Goal: Task Accomplishment & Management: Complete application form

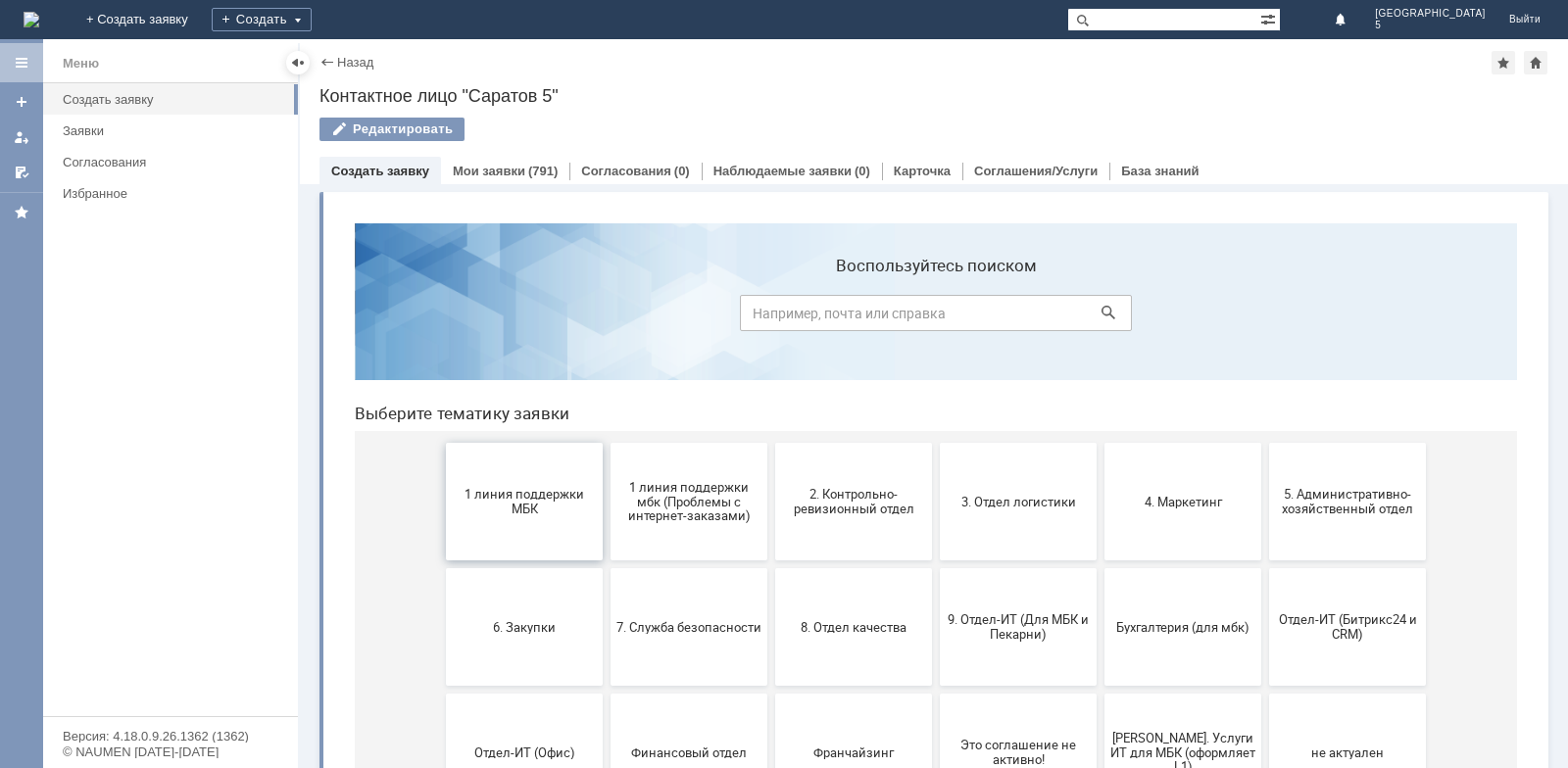
click at [537, 530] on button "1 линия поддержки МБК" at bounding box center [523, 502] width 156 height 118
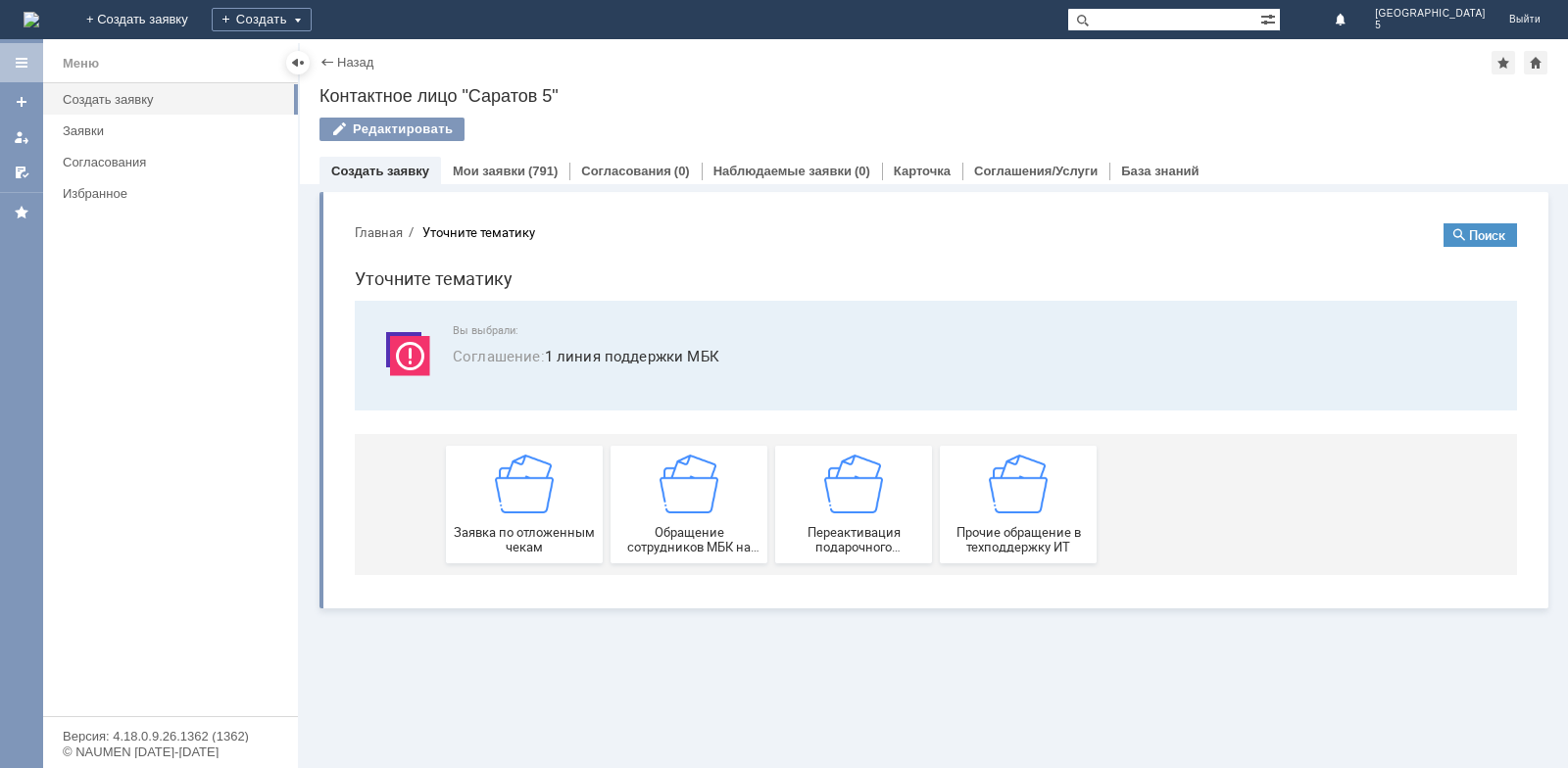
click at [537, 530] on span "Заявка по отложенным чекам" at bounding box center [524, 540] width 145 height 30
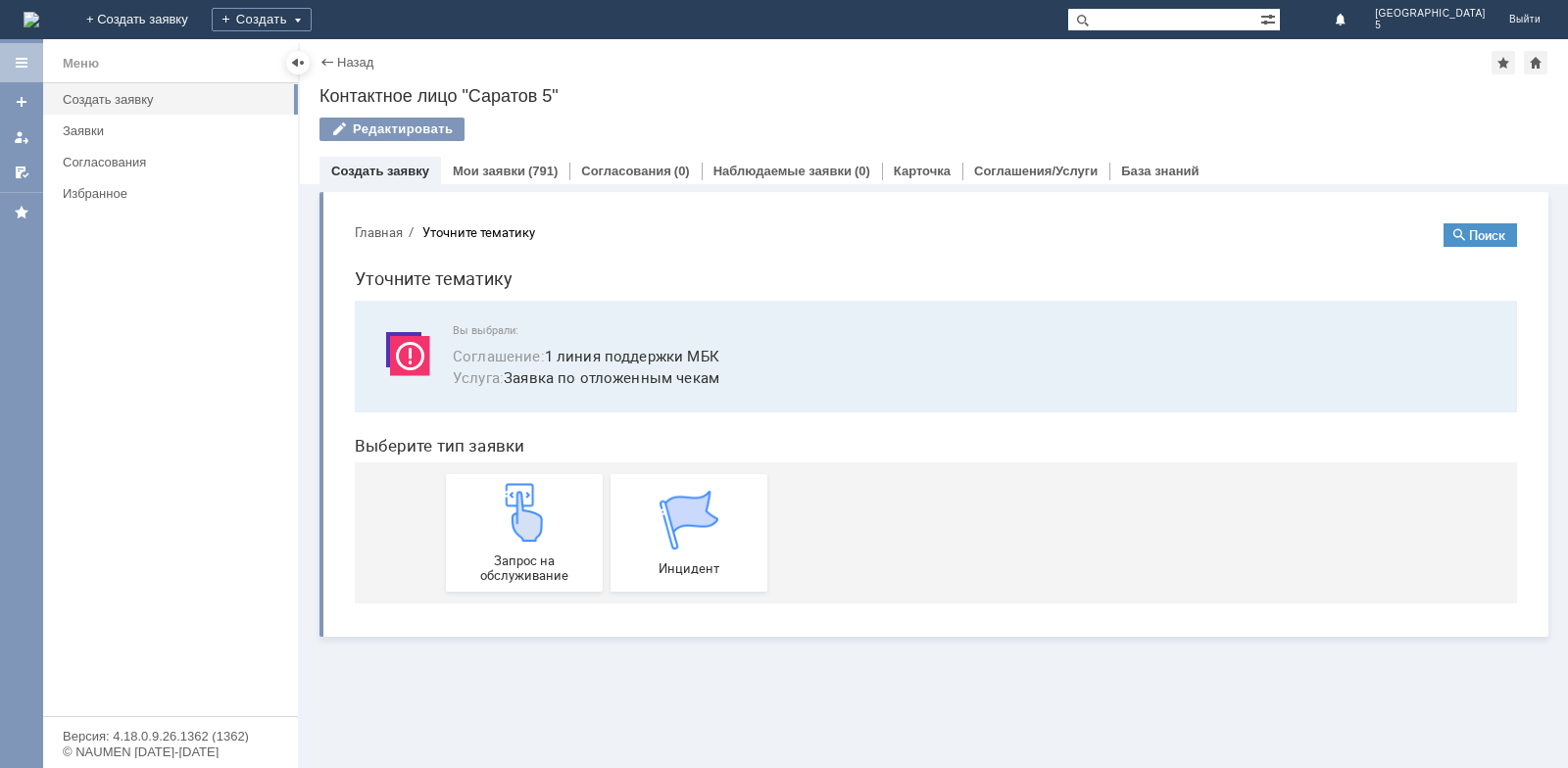
click at [537, 530] on img at bounding box center [524, 512] width 59 height 59
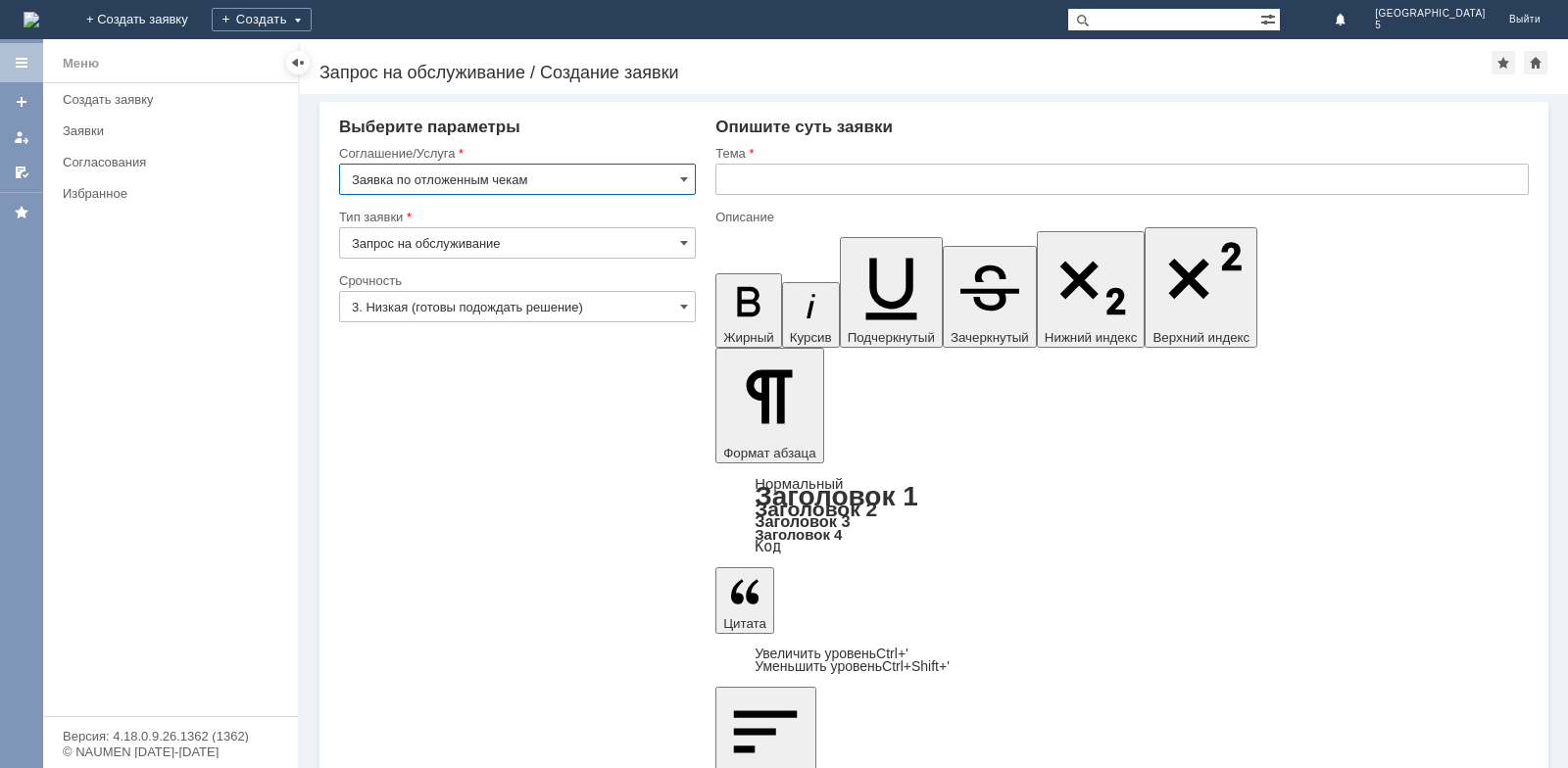
click at [894, 166] on input "text" at bounding box center [1122, 178] width 813 height 31
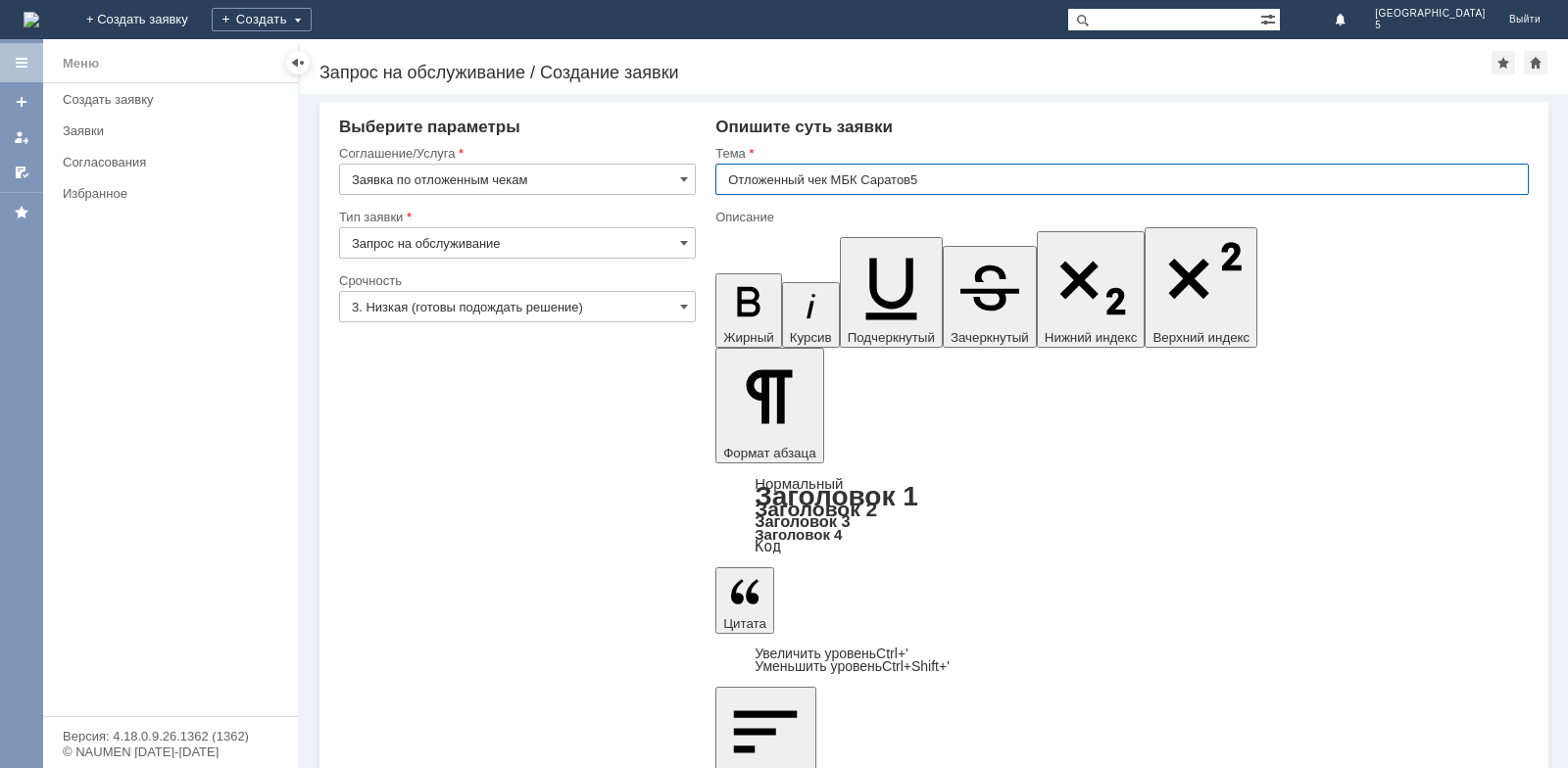
type input "Отложенный чек МБК Саратов5"
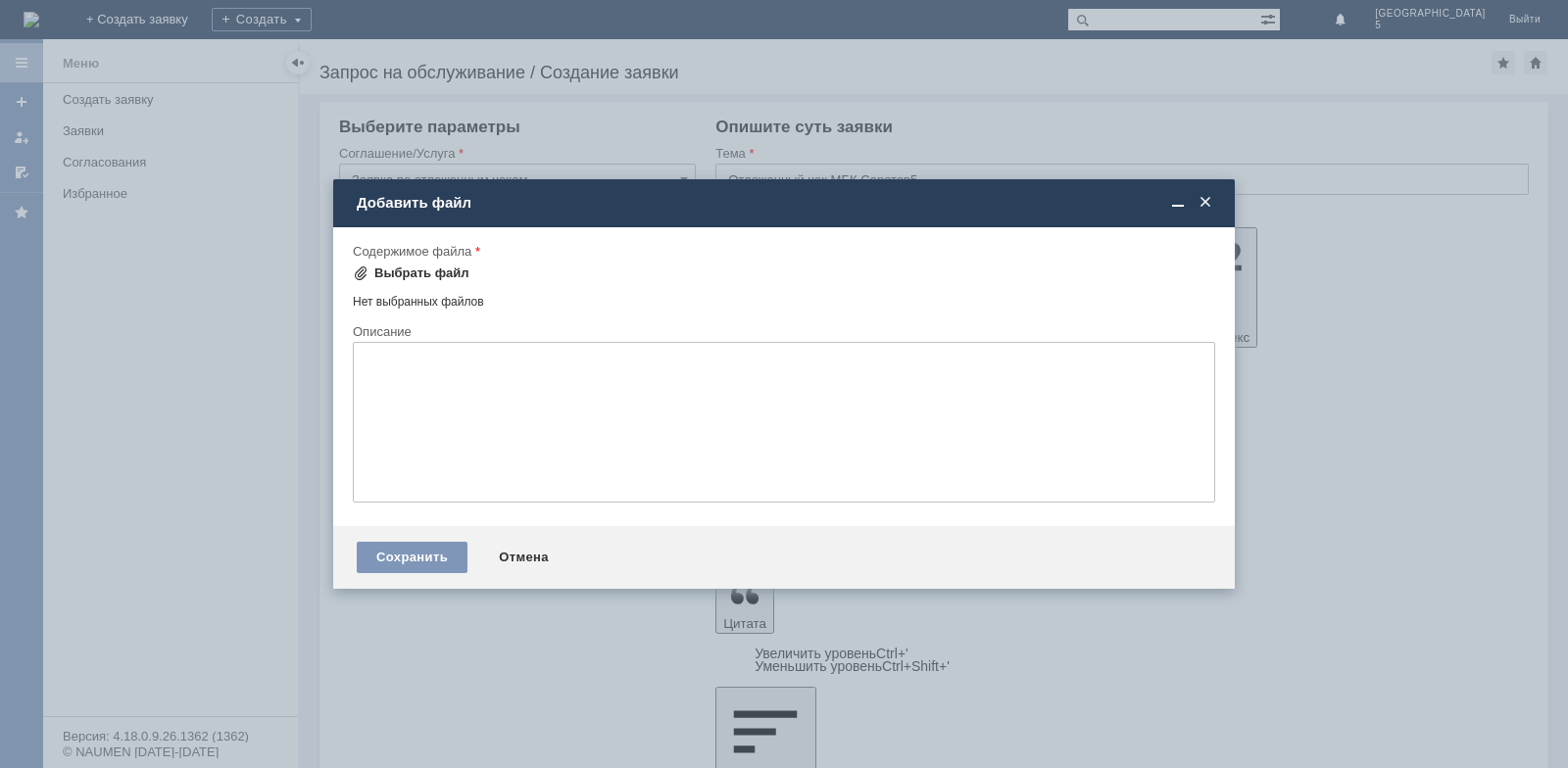
click at [436, 279] on div "Выбрать файл" at bounding box center [421, 274] width 95 height 16
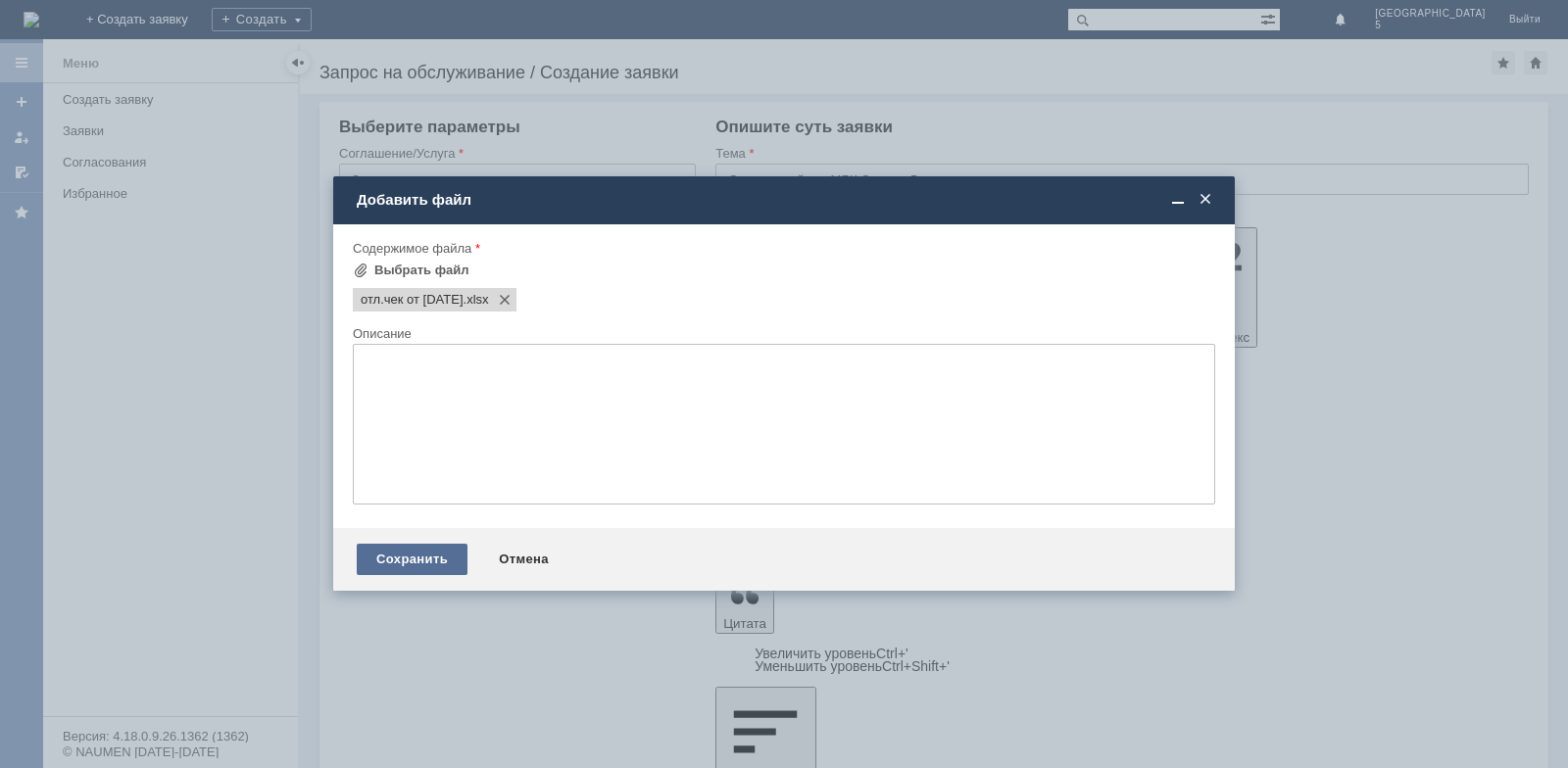
click at [423, 556] on div "Сохранить" at bounding box center [411, 559] width 111 height 31
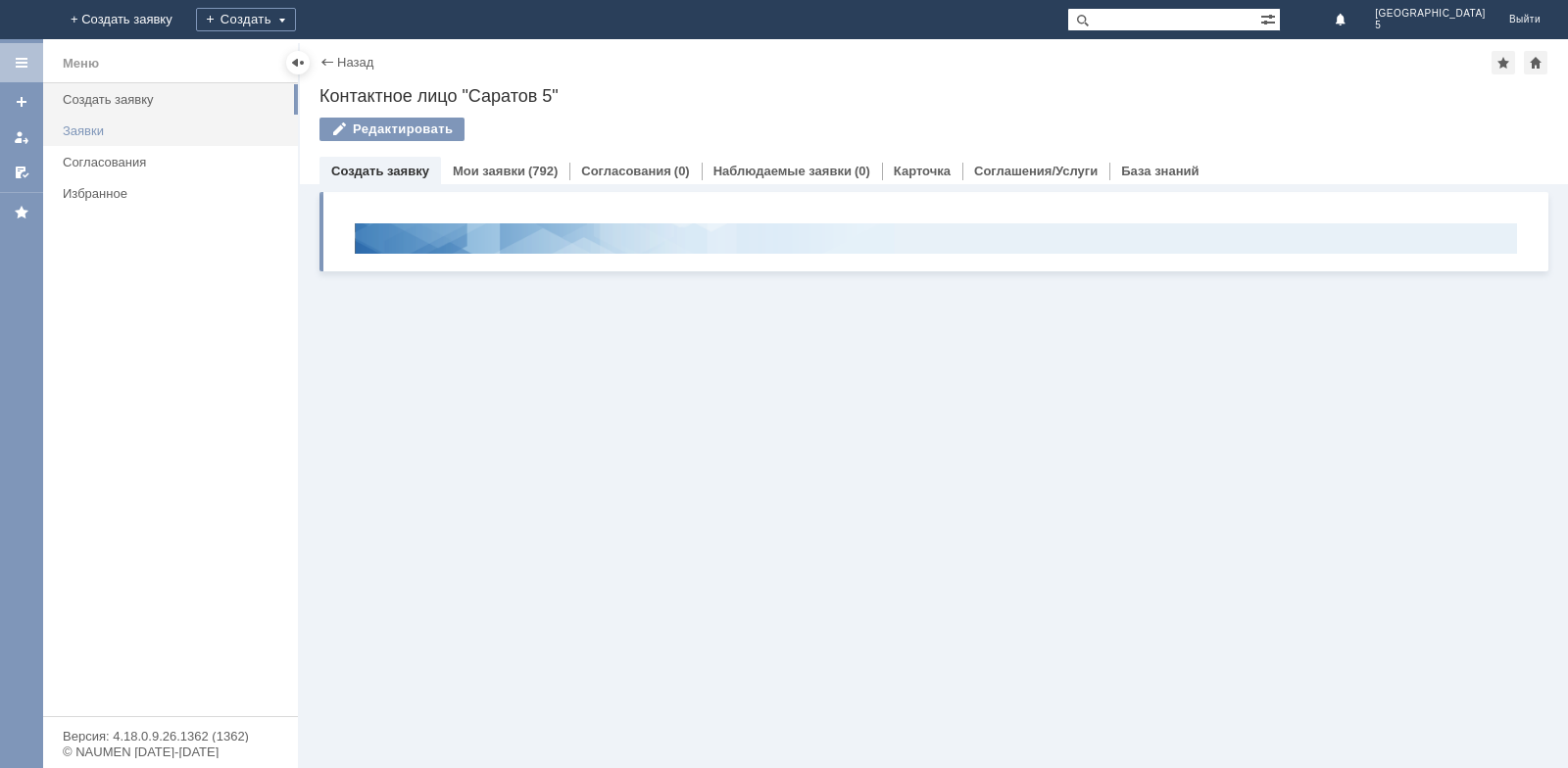
click at [110, 130] on div "Заявки" at bounding box center [174, 130] width 223 height 15
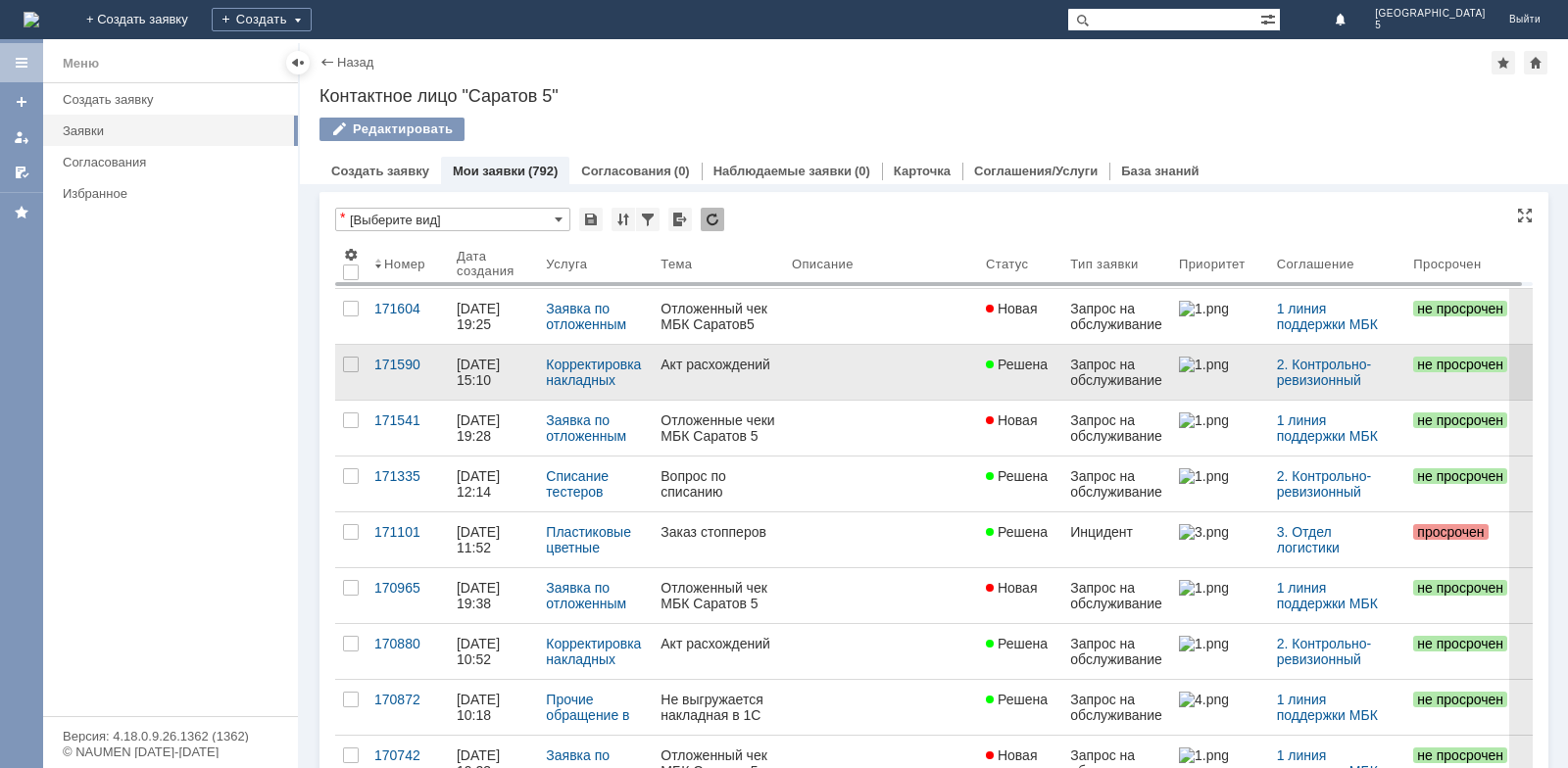
click at [817, 374] on link at bounding box center [881, 372] width 194 height 55
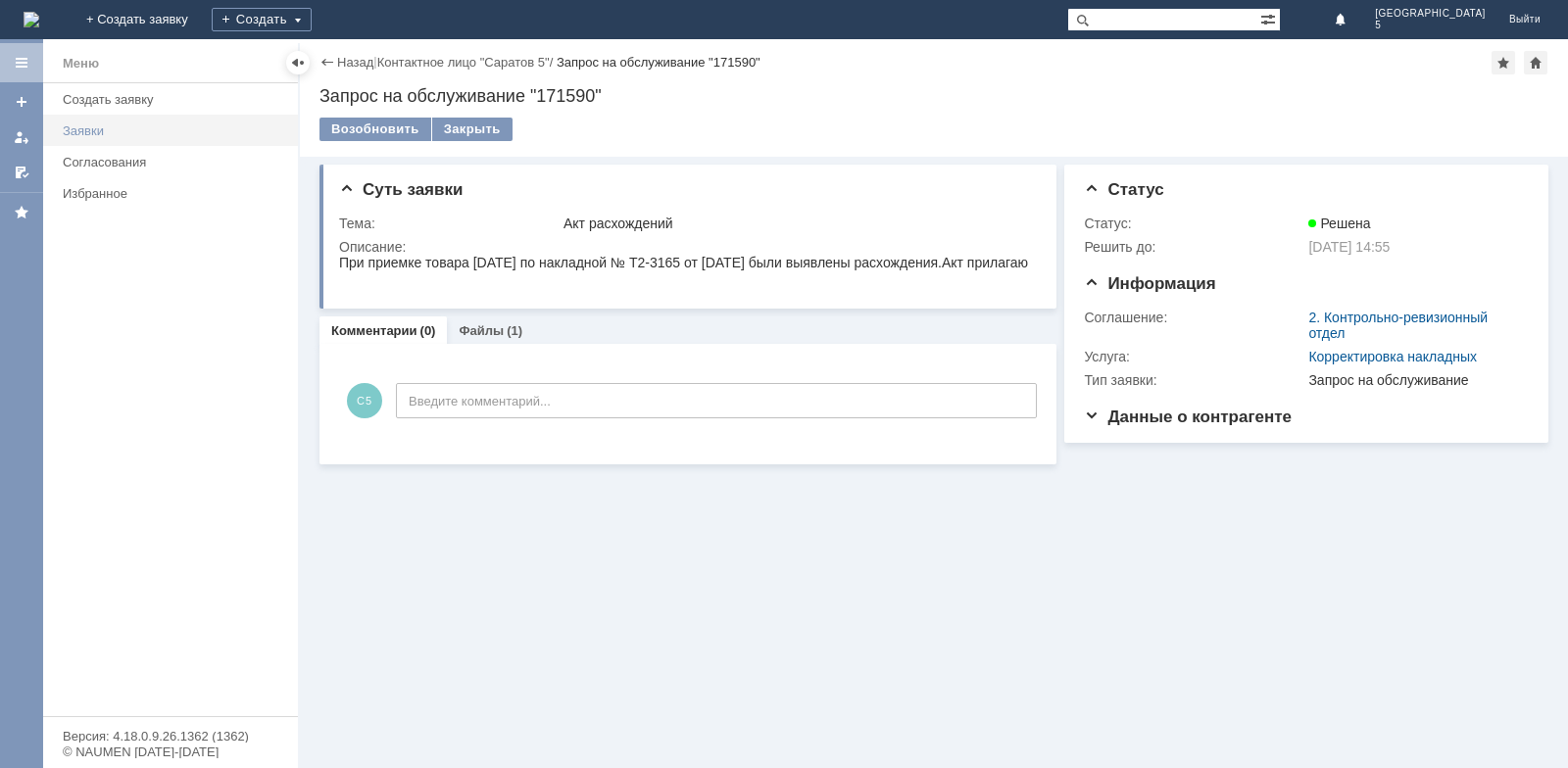
click at [117, 132] on div "Заявки" at bounding box center [174, 130] width 223 height 15
